Goal: Transaction & Acquisition: Purchase product/service

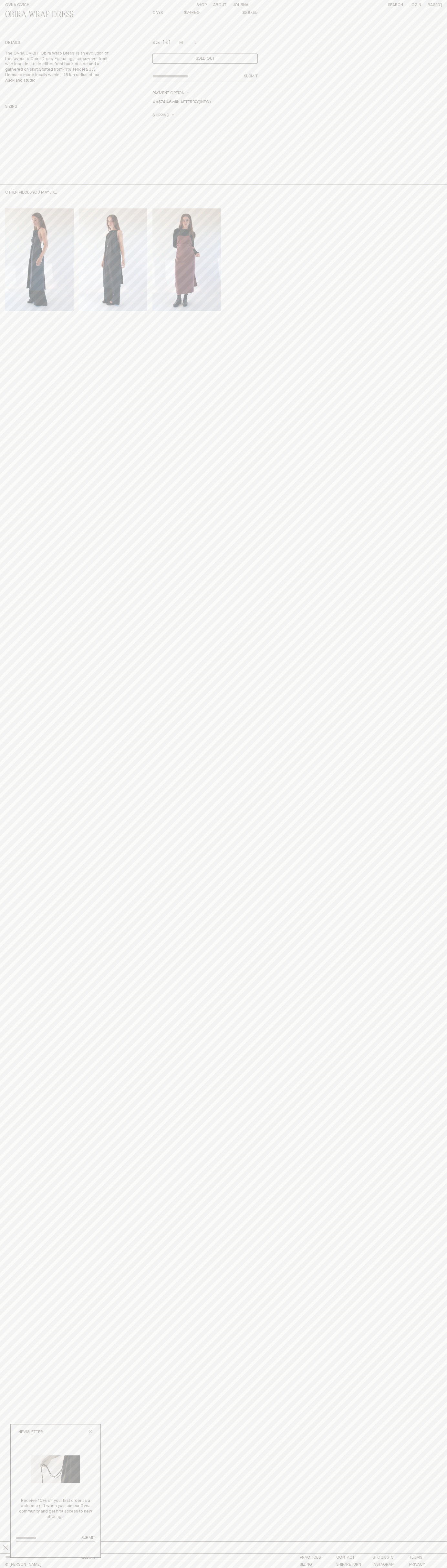
click at [181, 43] on div at bounding box center [181, 41] width 4 height 4
